Goal: Task Accomplishment & Management: Manage account settings

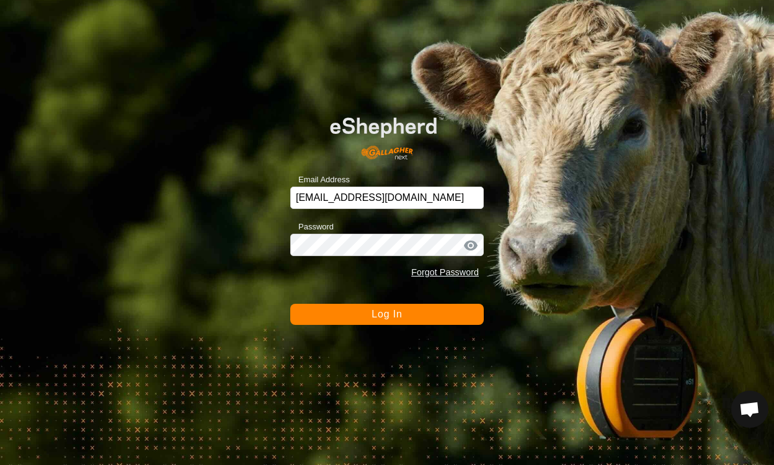
click at [445, 321] on button "Log In" at bounding box center [387, 314] width 194 height 21
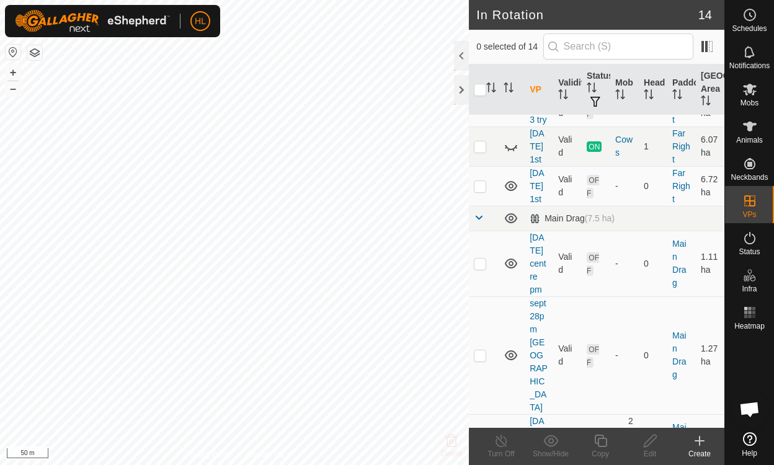
scroll to position [278, 0]
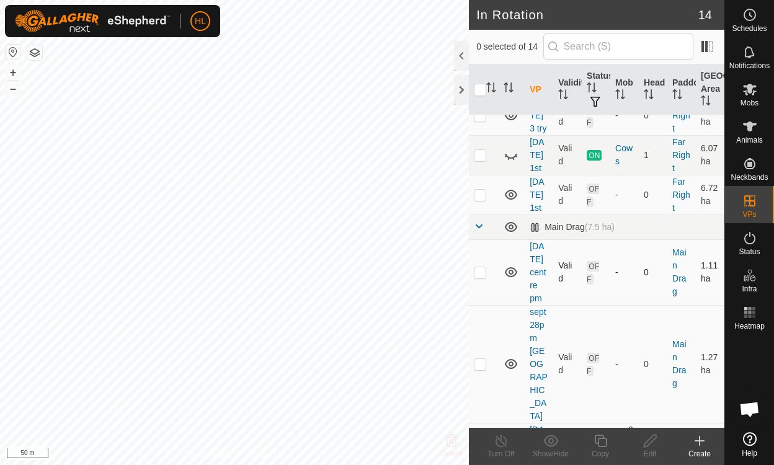
click at [478, 267] on p-checkbox at bounding box center [480, 272] width 12 height 10
checkbox input "true"
click at [648, 448] on icon at bounding box center [651, 441] width 16 height 15
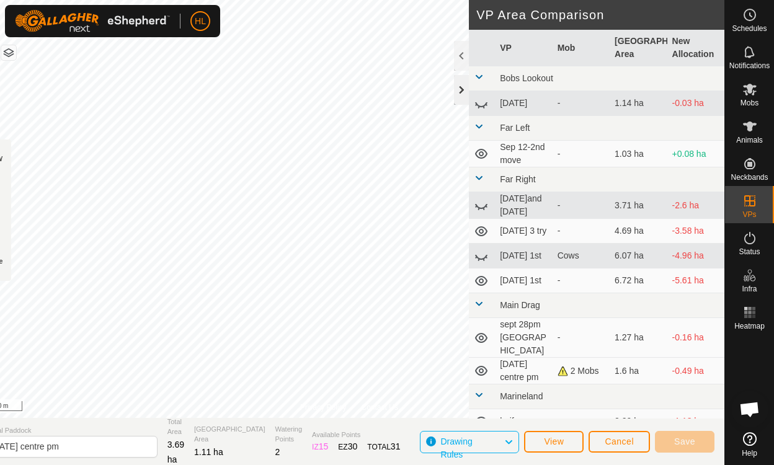
click at [467, 86] on div at bounding box center [461, 90] width 15 height 30
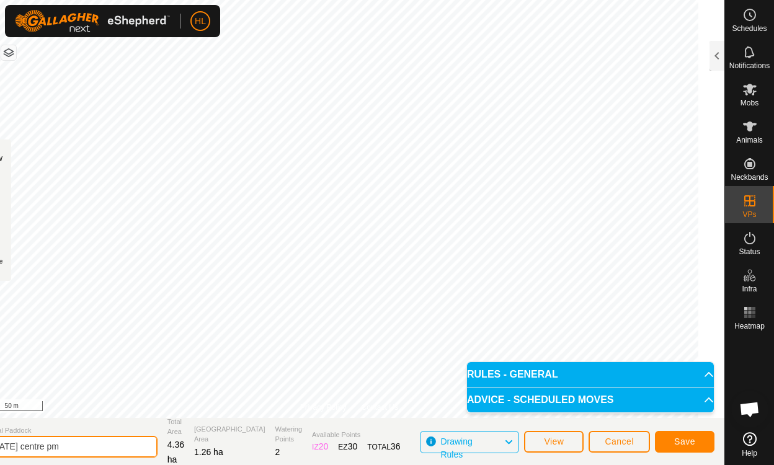
click at [45, 445] on input "sept 25 centre pm" at bounding box center [71, 447] width 174 height 22
click at [87, 445] on input "sept 30 centre pm" at bounding box center [71, 447] width 174 height 22
type input "[DATE] centre"
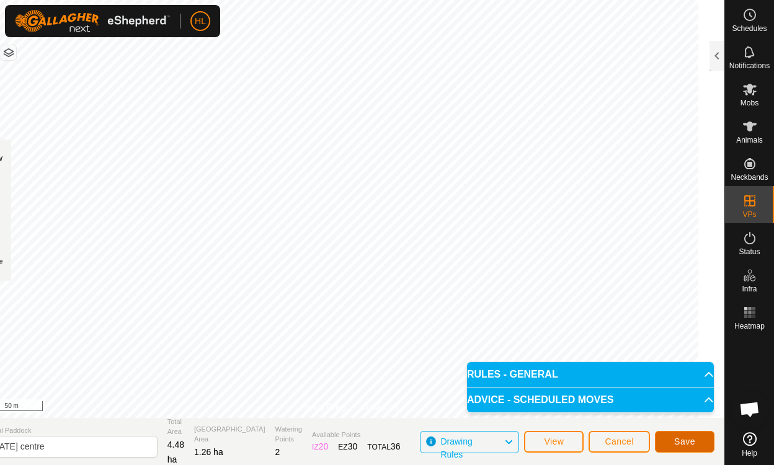
click at [688, 446] on span "Save" at bounding box center [684, 442] width 21 height 10
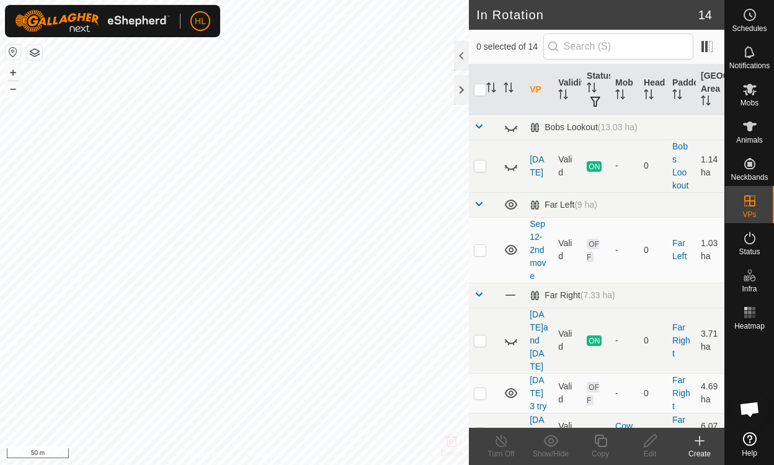
click at [750, 100] on span "Mobs" at bounding box center [750, 102] width 18 height 7
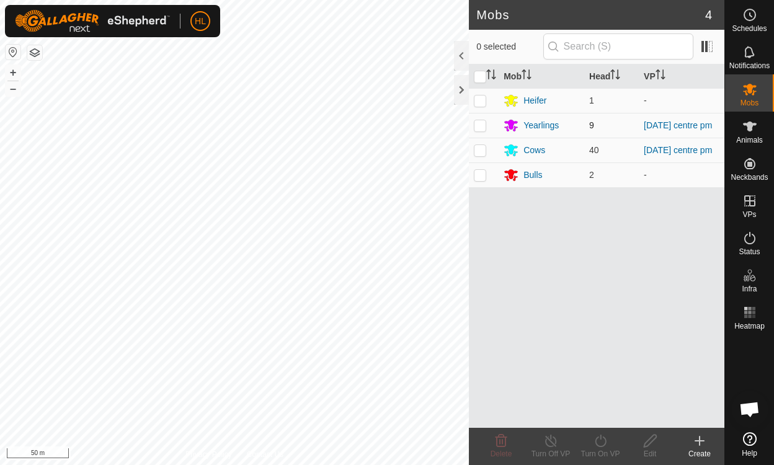
click at [477, 130] on p-checkbox at bounding box center [480, 125] width 12 height 10
checkbox input "true"
click at [477, 154] on p-checkbox at bounding box center [480, 150] width 12 height 10
checkbox input "true"
click at [598, 442] on icon at bounding box center [601, 441] width 16 height 15
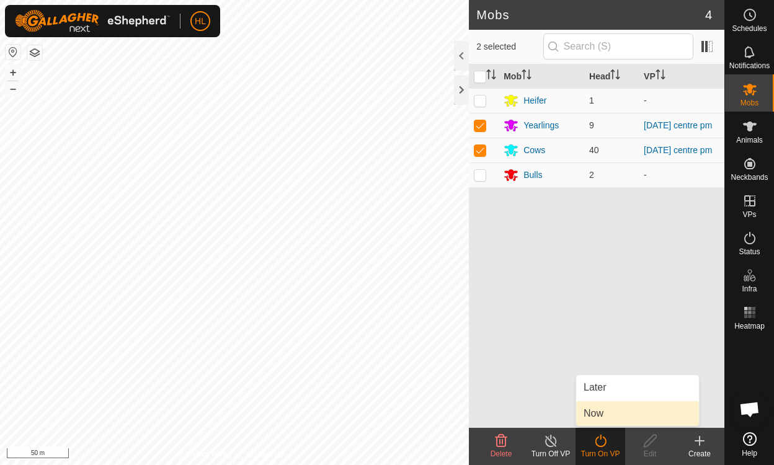
click at [600, 414] on span "Now" at bounding box center [594, 413] width 20 height 15
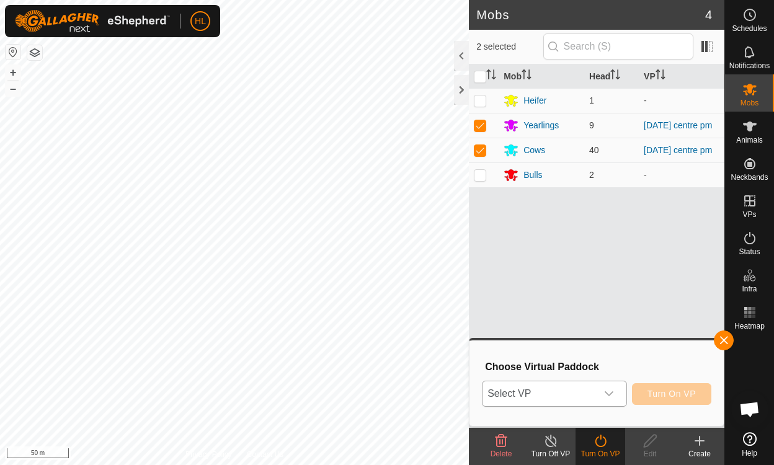
click at [610, 395] on icon "dropdown trigger" at bounding box center [609, 393] width 9 height 5
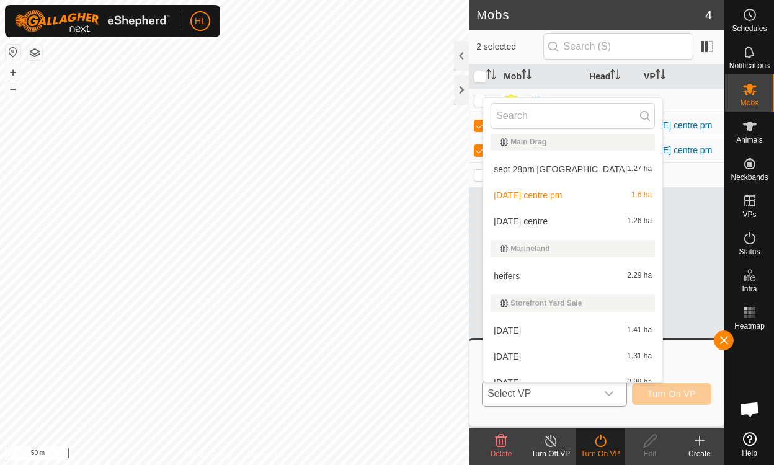
scroll to position [249, 0]
click at [537, 223] on span "[DATE] centre" at bounding box center [521, 220] width 54 height 9
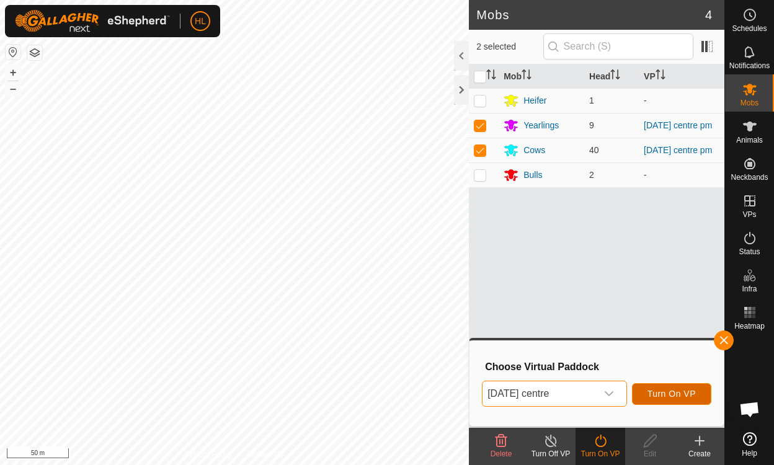
click at [674, 395] on span "Turn On VP" at bounding box center [672, 394] width 48 height 10
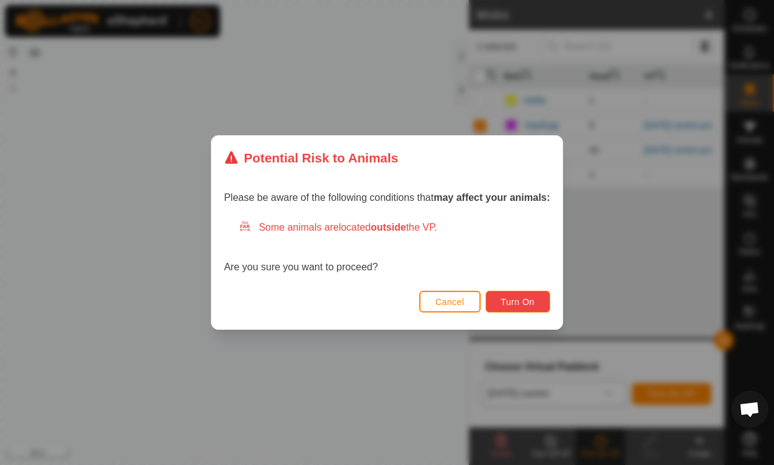
click at [524, 300] on span "Turn On" at bounding box center [517, 302] width 33 height 10
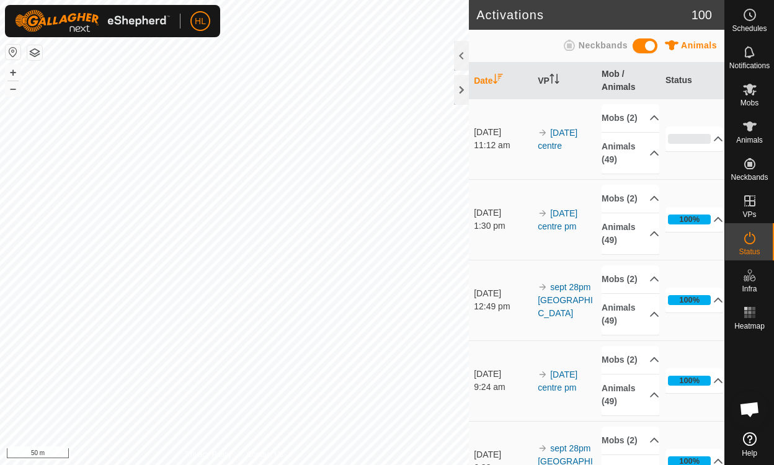
click at [749, 128] on icon at bounding box center [750, 127] width 14 height 10
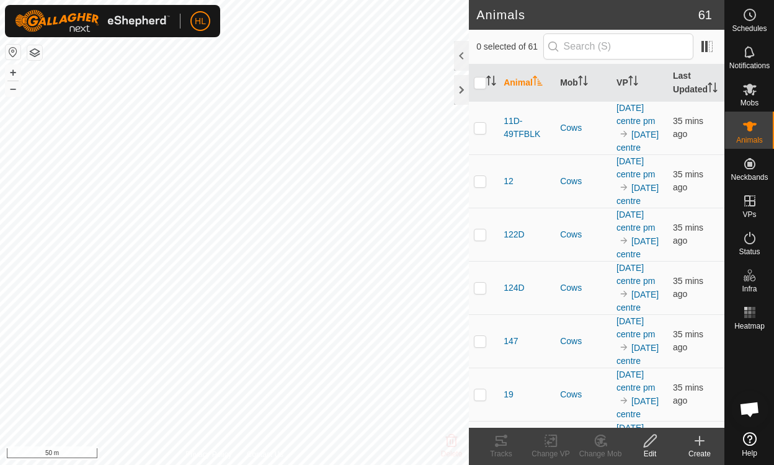
click at [758, 129] on es-animals-svg-icon at bounding box center [750, 127] width 22 height 20
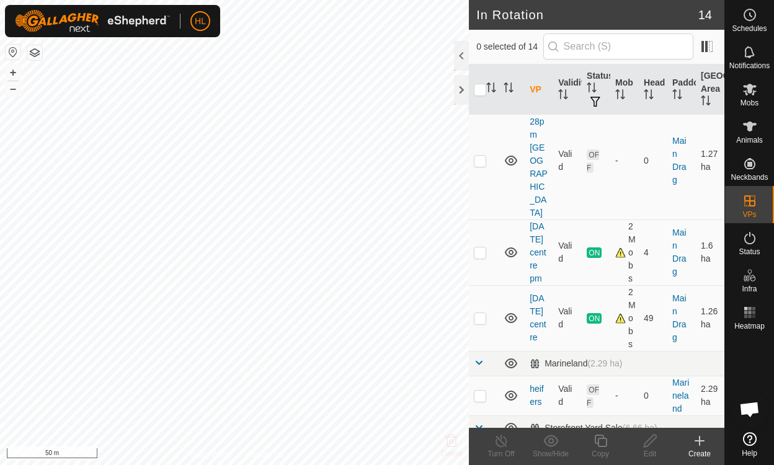
scroll to position [416, 0]
click at [479, 313] on p-checkbox at bounding box center [480, 318] width 12 height 10
checkbox input "true"
click at [746, 129] on icon at bounding box center [750, 126] width 15 height 15
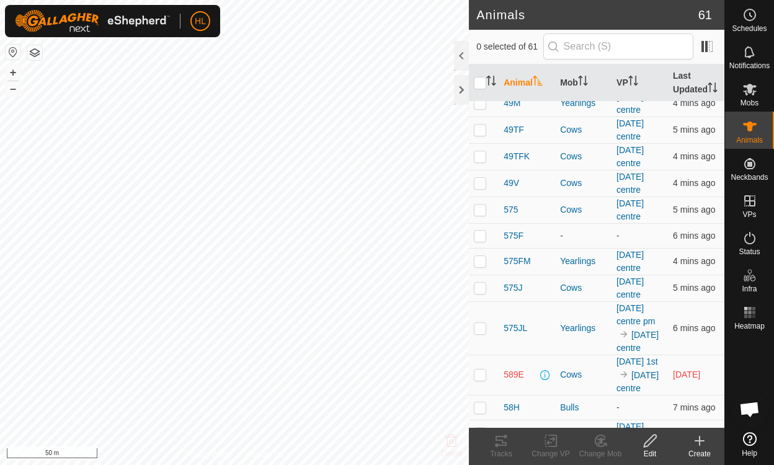
scroll to position [744, 0]
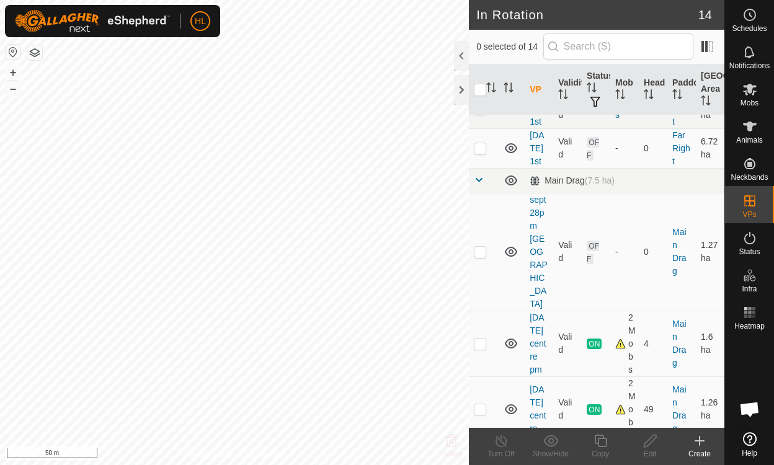
scroll to position [328, 0]
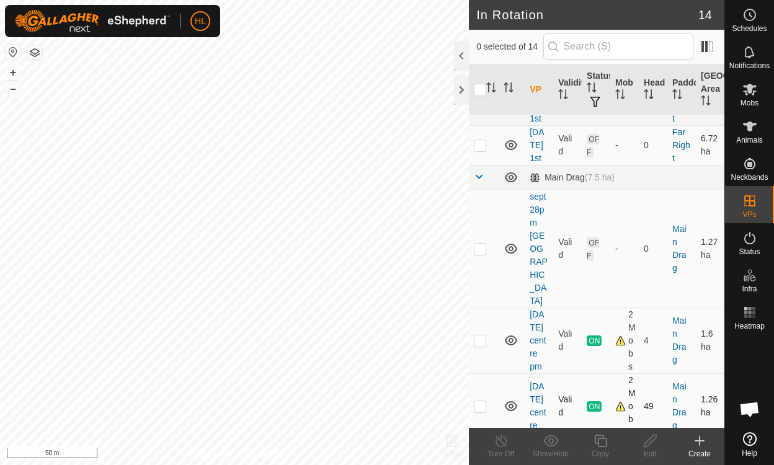
click at [507, 399] on icon at bounding box center [511, 406] width 15 height 15
click at [513, 399] on icon at bounding box center [511, 406] width 15 height 15
click at [506, 399] on icon at bounding box center [511, 406] width 15 height 15
click at [507, 399] on icon at bounding box center [511, 406] width 15 height 15
click at [482, 373] on td at bounding box center [484, 406] width 30 height 66
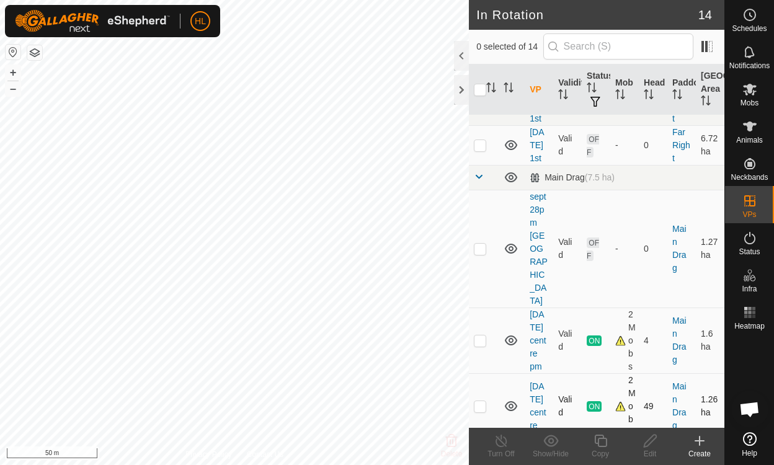
checkbox input "true"
